Goal: Information Seeking & Learning: Learn about a topic

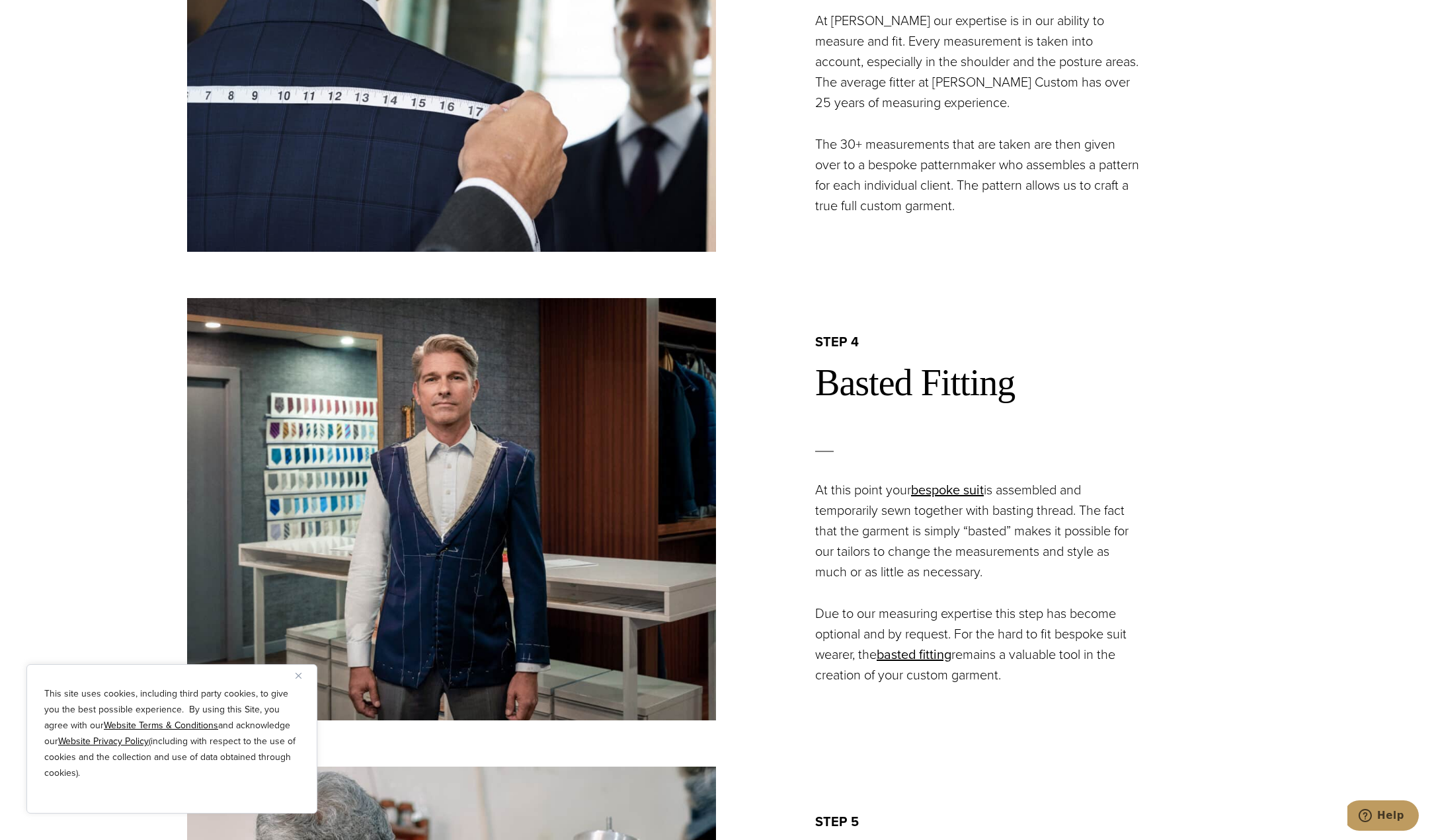
scroll to position [2378, 0]
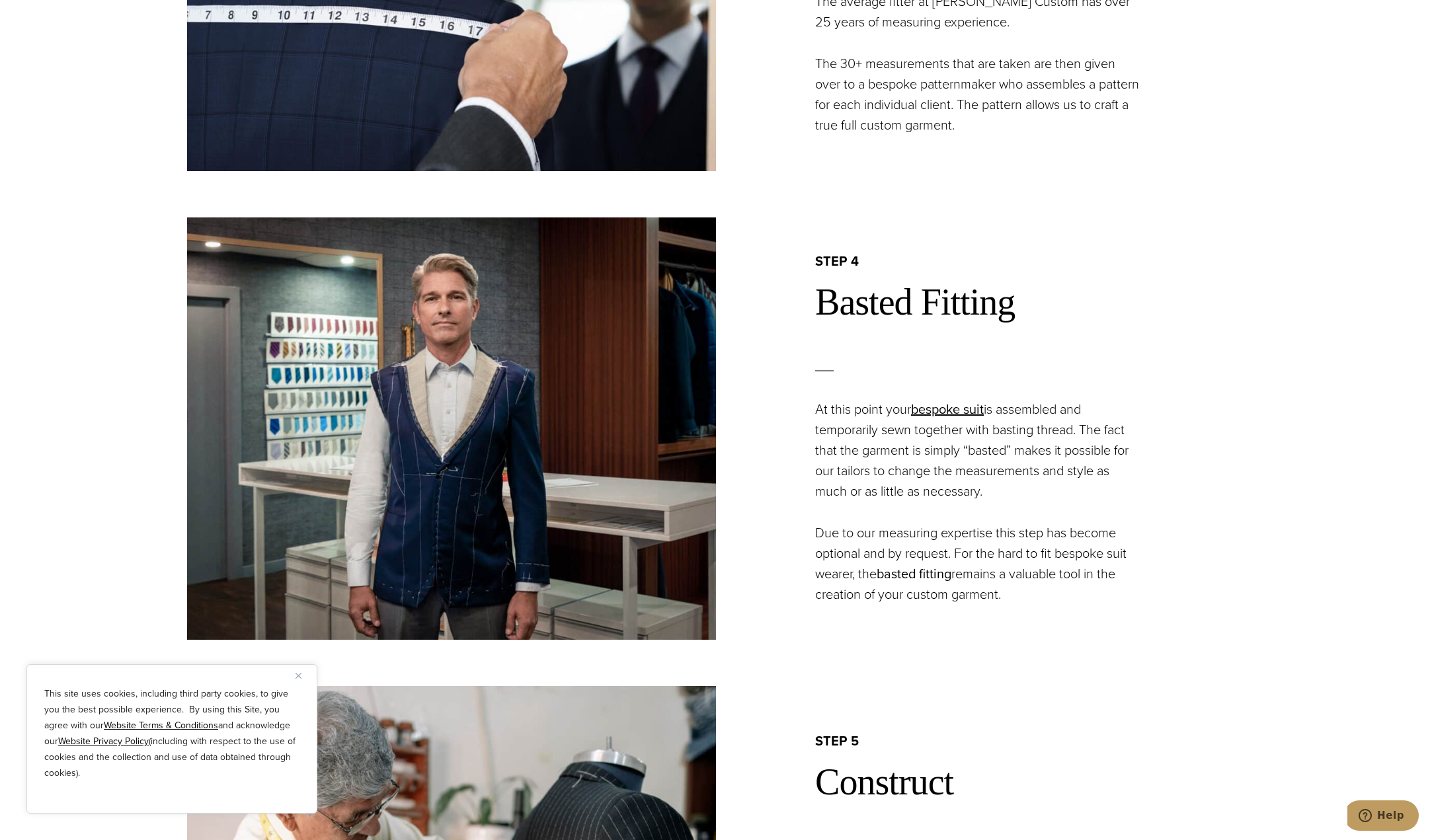
click at [905, 577] on link "basted fitting" at bounding box center [913, 573] width 75 height 20
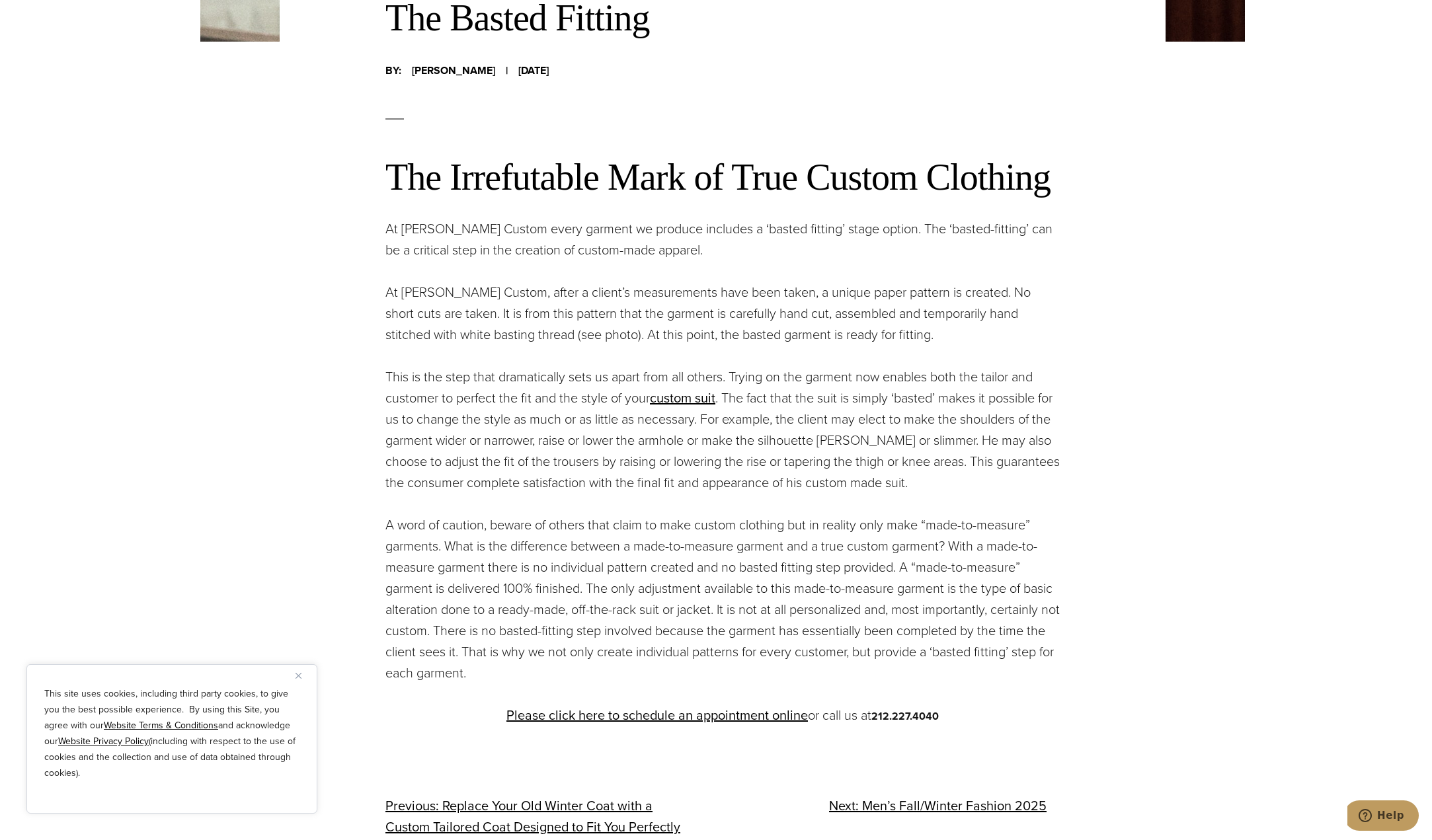
scroll to position [595, 0]
